Goal: Task Accomplishment & Management: Use online tool/utility

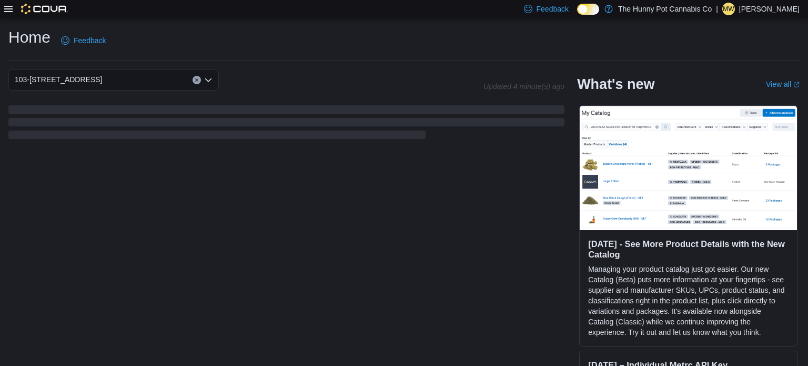
click at [14, 11] on div at bounding box center [36, 9] width 64 height 11
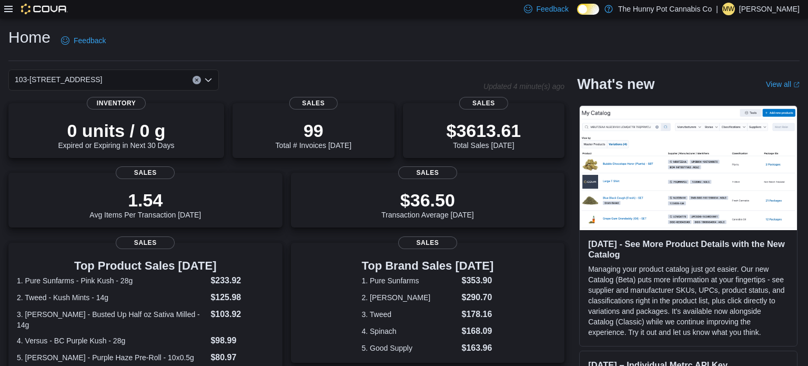
click at [12, 10] on icon at bounding box center [8, 9] width 8 height 8
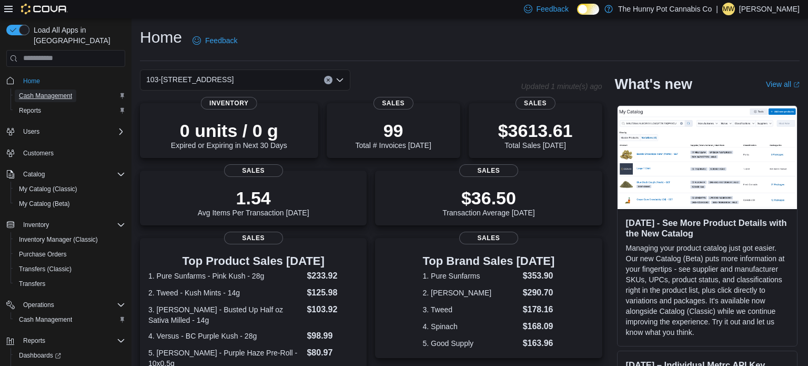
click at [67, 92] on span "Cash Management" at bounding box center [45, 96] width 53 height 8
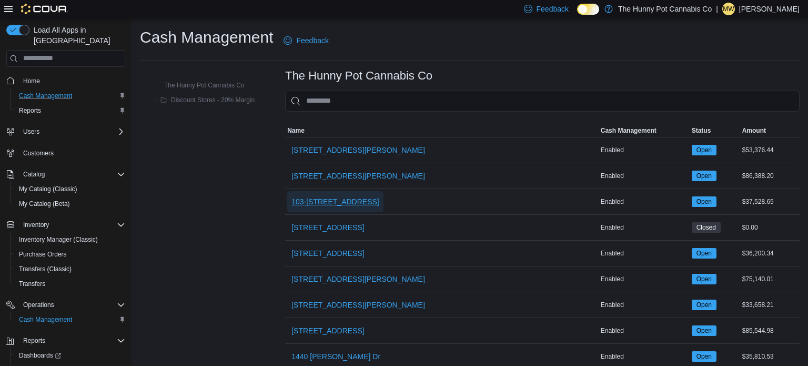
click at [309, 199] on span "103-[STREET_ADDRESS]" at bounding box center [335, 201] width 88 height 11
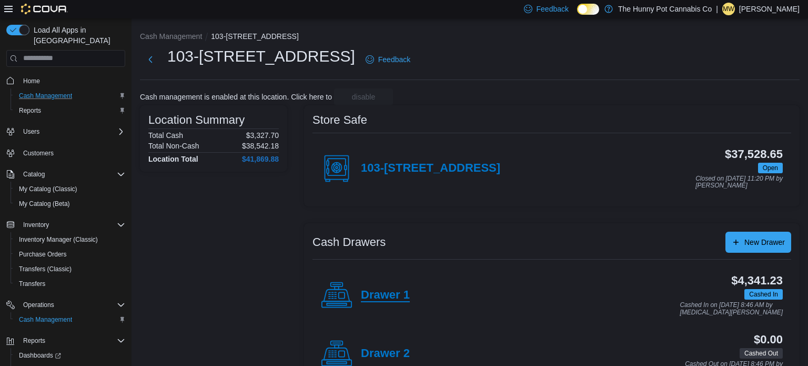
click at [372, 298] on h4 "Drawer 1" at bounding box center [385, 295] width 49 height 14
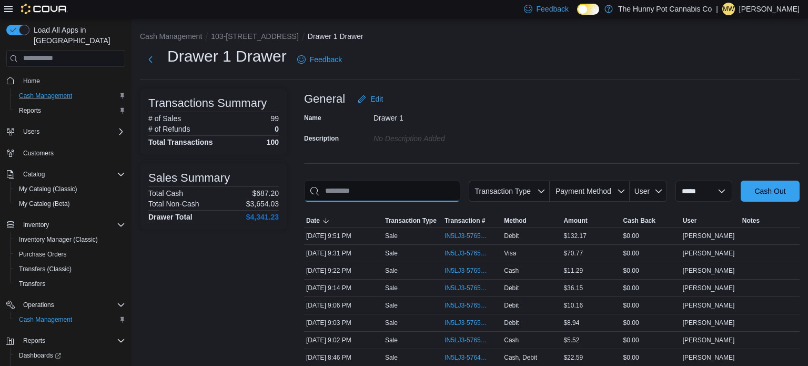
click at [405, 186] on input "This is a search bar. As you type, the results lower in the page will automatic…" at bounding box center [382, 190] width 156 height 21
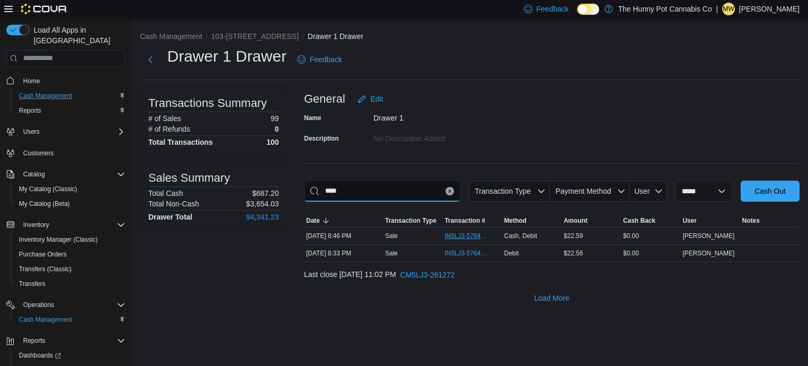
type input "****"
click at [464, 238] on span "IN5LJ3-5764945" at bounding box center [466, 235] width 45 height 8
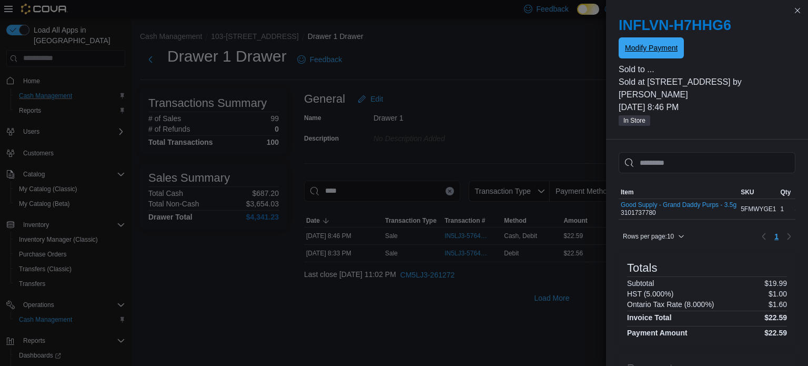
click at [643, 58] on span "Modify Payment" at bounding box center [651, 47] width 53 height 21
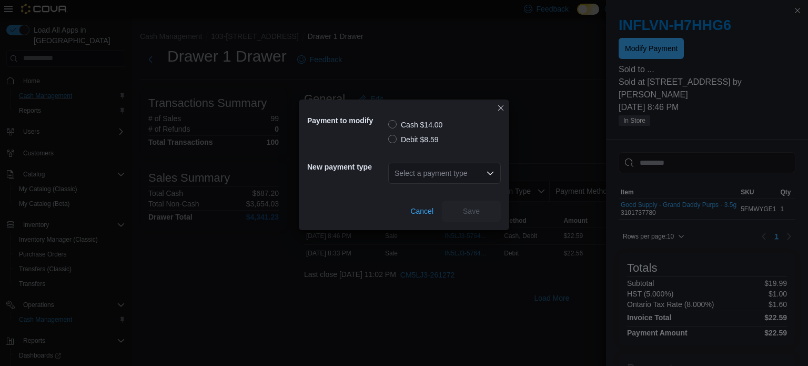
click at [391, 135] on label "Debit $8.59" at bounding box center [413, 139] width 50 height 13
click at [418, 173] on div "Select a payment type" at bounding box center [444, 173] width 113 height 21
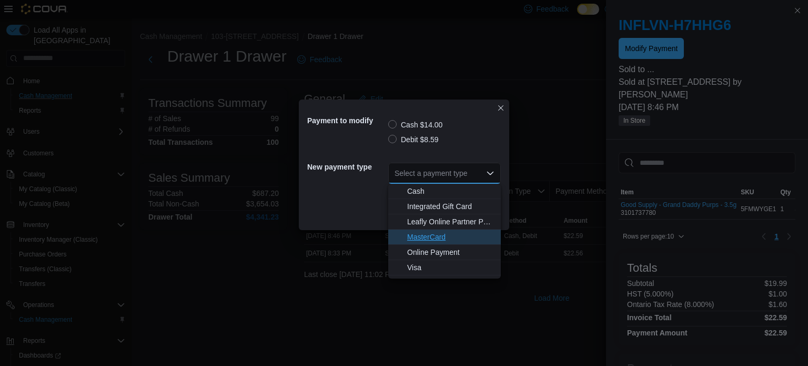
click at [429, 240] on span "MasterCard" at bounding box center [450, 236] width 87 height 11
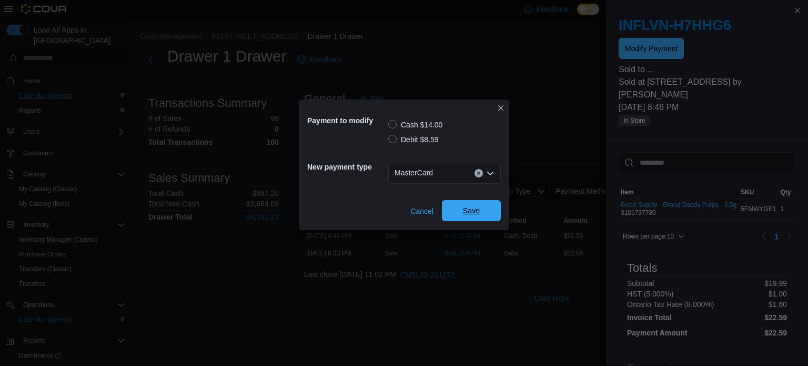
click at [470, 214] on span "Save" at bounding box center [471, 210] width 17 height 11
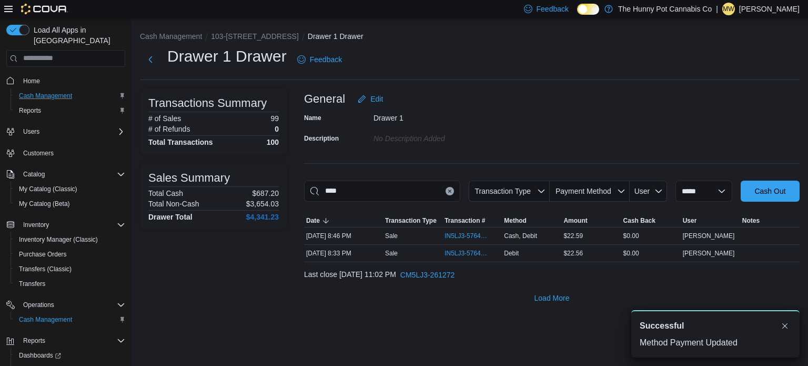
click at [446, 193] on button "Clear input" at bounding box center [450, 191] width 8 height 8
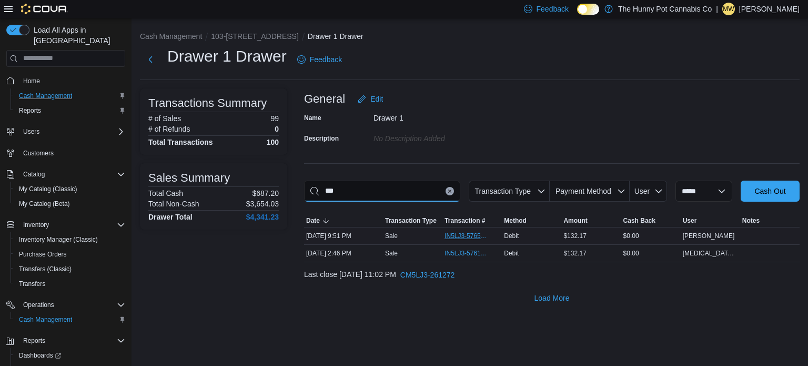
type input "***"
click at [452, 230] on span "IN5LJ3-5765524" at bounding box center [471, 235] width 55 height 13
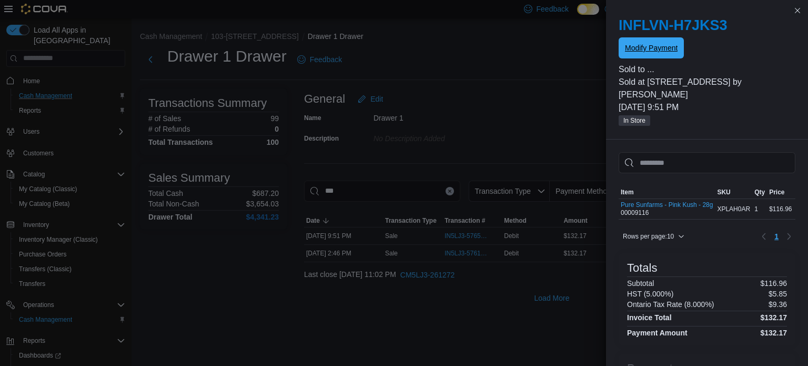
click at [648, 53] on span "Modify Payment" at bounding box center [651, 48] width 53 height 11
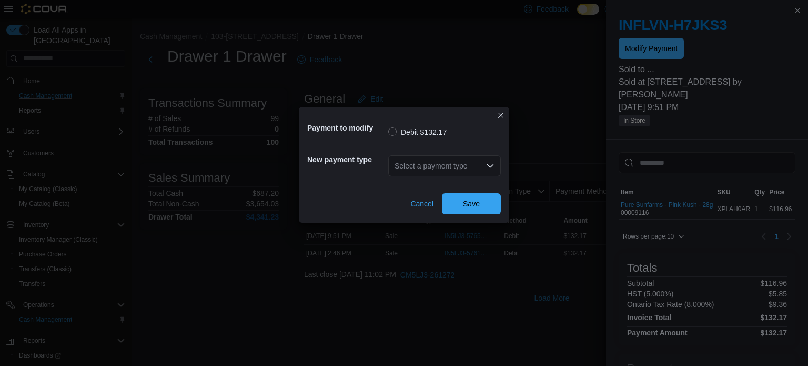
click at [476, 160] on div "Select a payment type" at bounding box center [444, 165] width 113 height 21
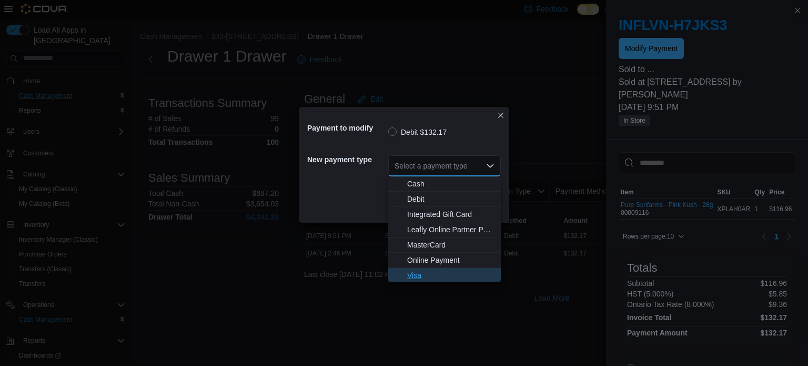
click at [422, 272] on span "Visa" at bounding box center [450, 275] width 87 height 11
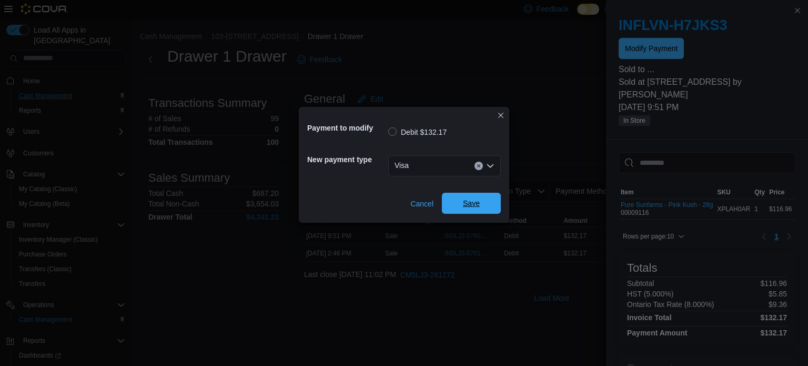
click at [472, 198] on span "Save" at bounding box center [471, 203] width 46 height 21
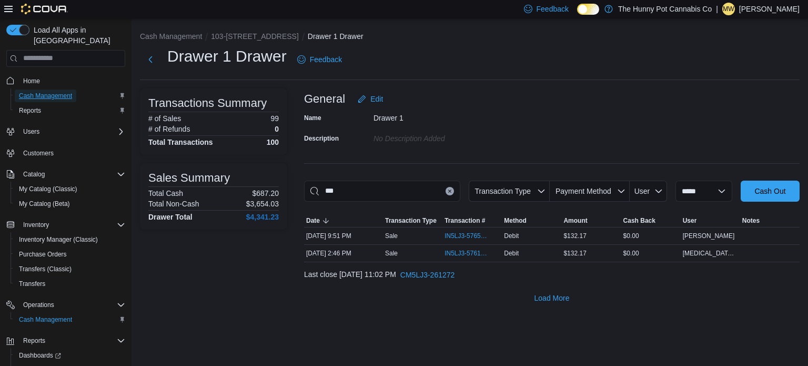
click at [67, 92] on span "Cash Management" at bounding box center [45, 96] width 53 height 8
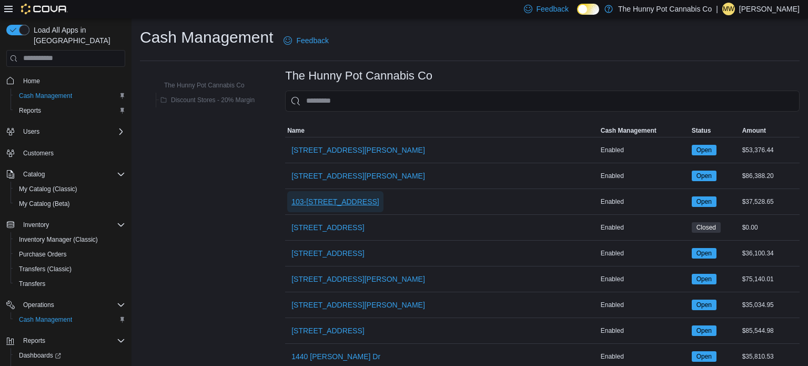
click at [320, 199] on span "103-[STREET_ADDRESS]" at bounding box center [335, 201] width 88 height 11
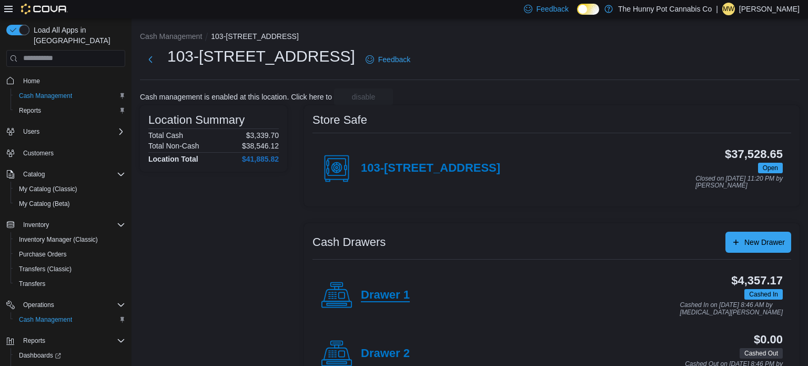
click at [400, 295] on h4 "Drawer 1" at bounding box center [385, 295] width 49 height 14
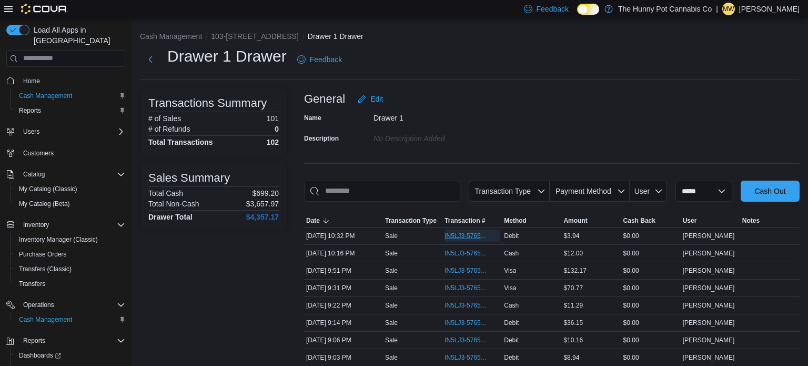
click at [465, 231] on span "IN5LJ3-5765856" at bounding box center [466, 235] width 45 height 8
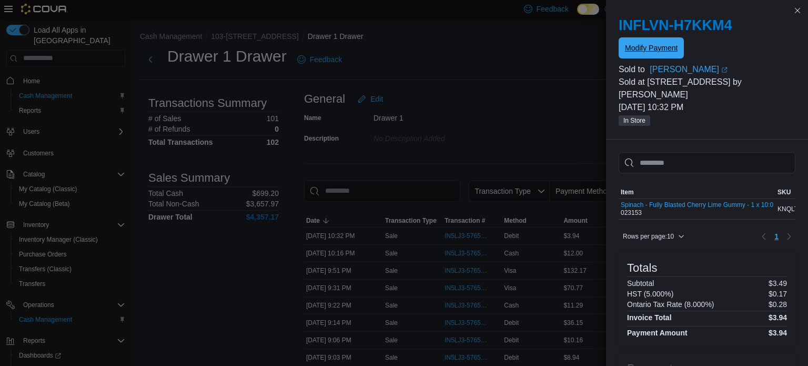
click at [668, 44] on span "Modify Payment" at bounding box center [651, 48] width 53 height 11
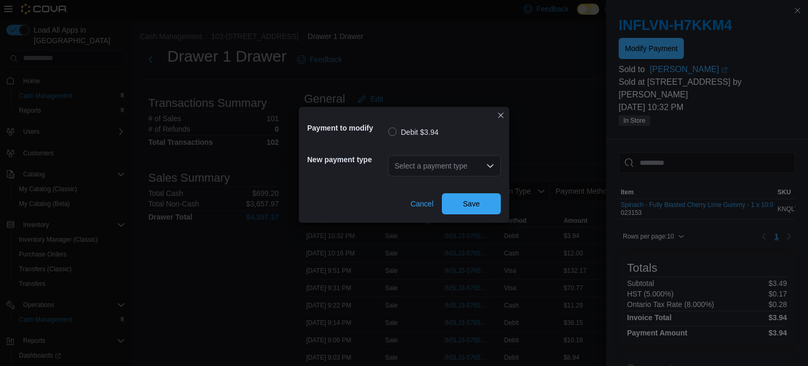
click at [452, 173] on div "Select a payment type" at bounding box center [444, 165] width 113 height 21
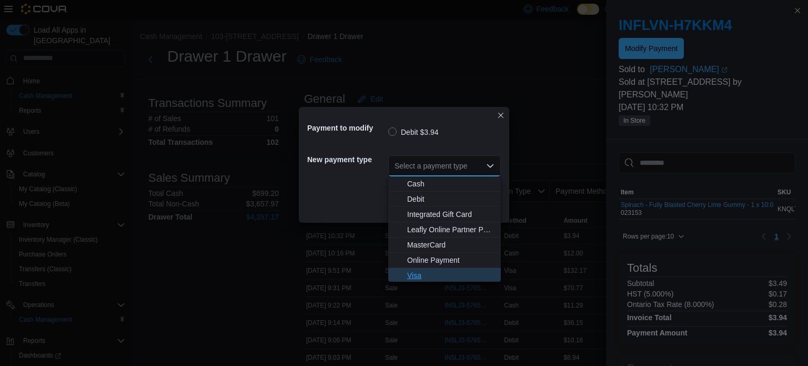
click at [425, 274] on span "Visa" at bounding box center [450, 275] width 87 height 11
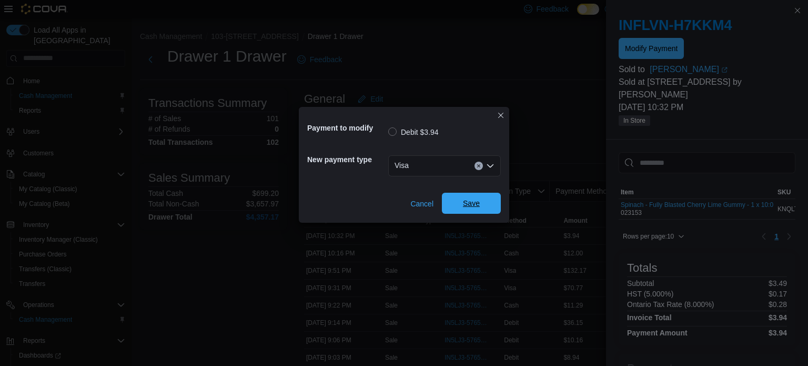
click at [482, 199] on span "Save" at bounding box center [471, 203] width 46 height 21
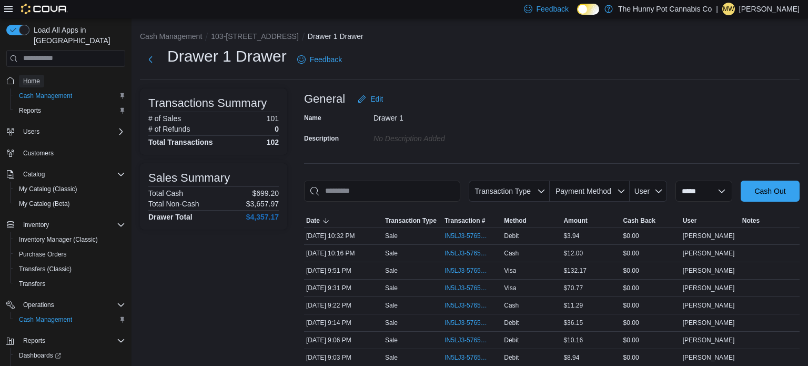
click at [37, 77] on span "Home" at bounding box center [31, 81] width 17 height 8
